Goal: Find specific page/section: Find specific page/section

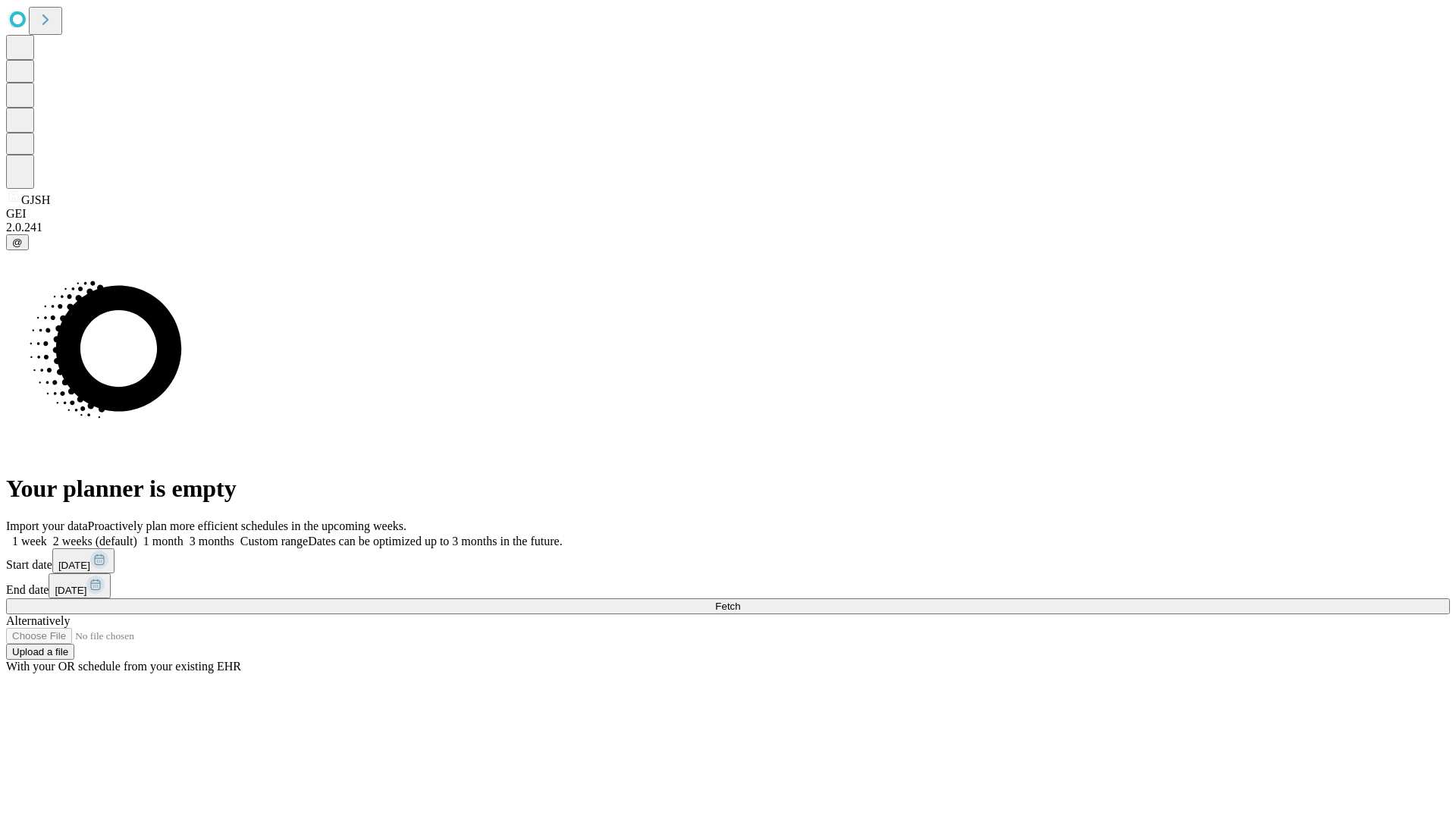
click at [740, 600] on span "Fetch" at bounding box center [728, 606] width 25 height 12
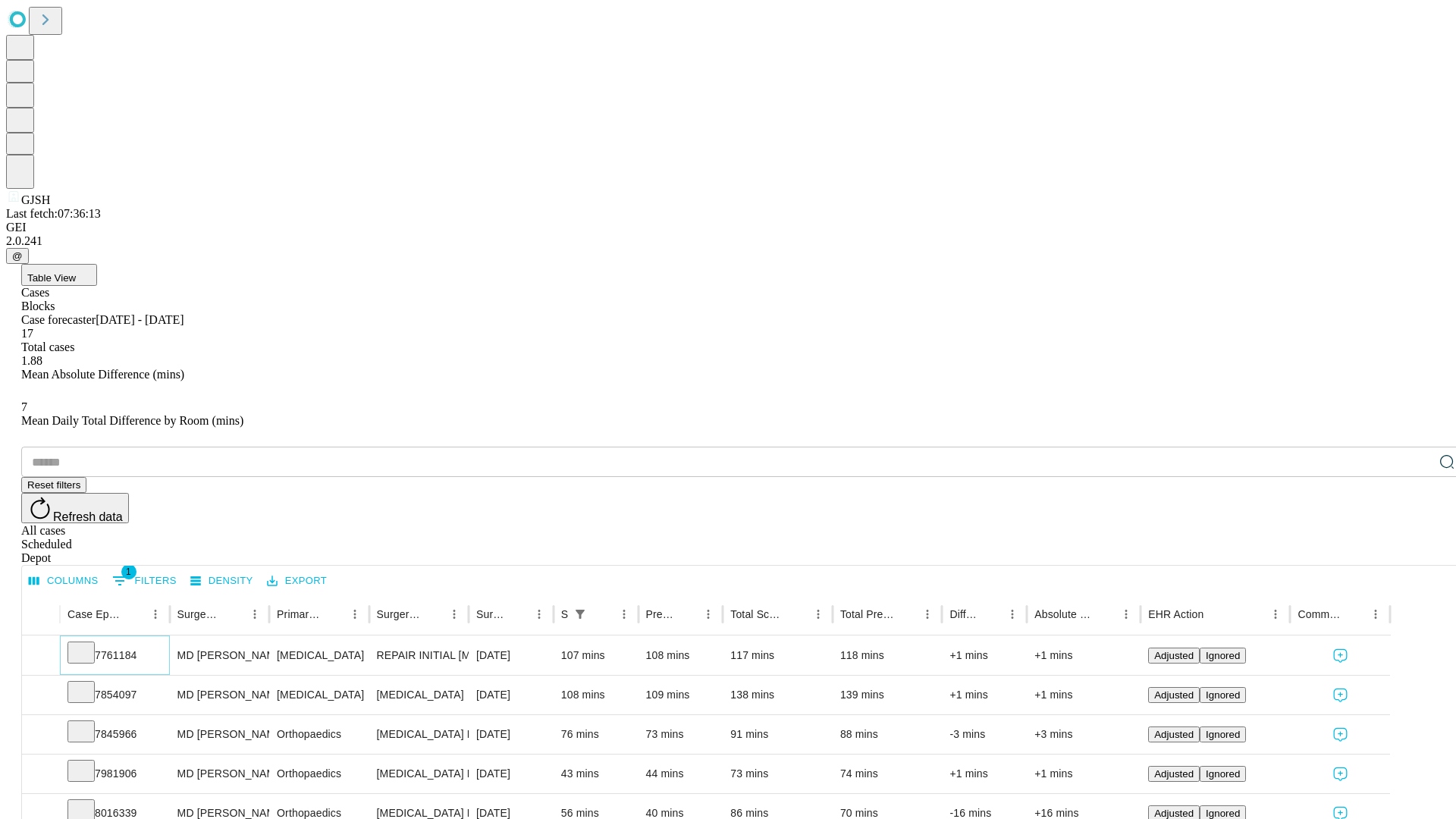
click at [89, 644] on icon at bounding box center [80, 651] width 15 height 15
